Goal: Information Seeking & Learning: Find specific fact

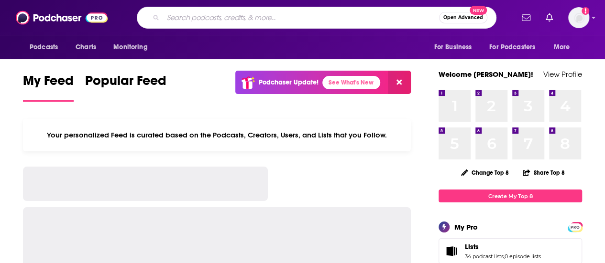
click at [186, 18] on input "Search podcasts, credits, & more..." at bounding box center [301, 17] width 276 height 15
paste input "Posting Through It"
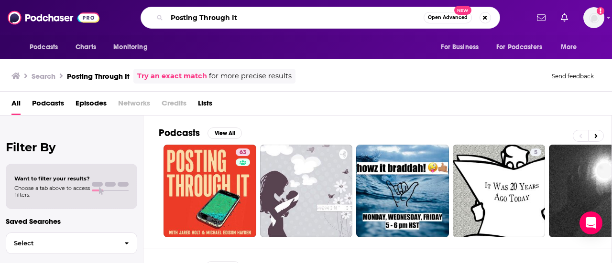
click at [268, 18] on input "Posting Through It" at bounding box center [295, 17] width 257 height 15
type input "P"
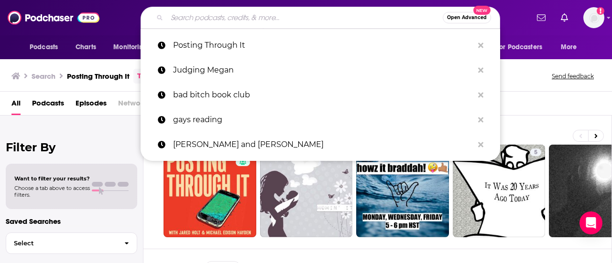
paste input "Did Nothing Wrong"
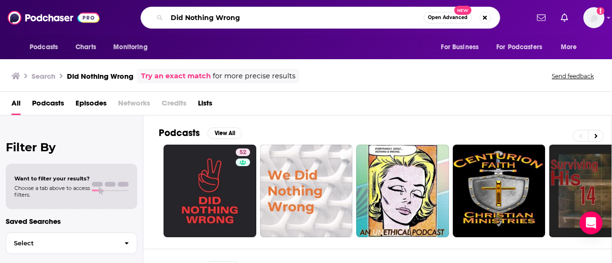
click at [340, 12] on input "Did Nothing Wrong" at bounding box center [295, 17] width 257 height 15
type input "D"
type input "Half the Answer"
